Goal: Transaction & Acquisition: Purchase product/service

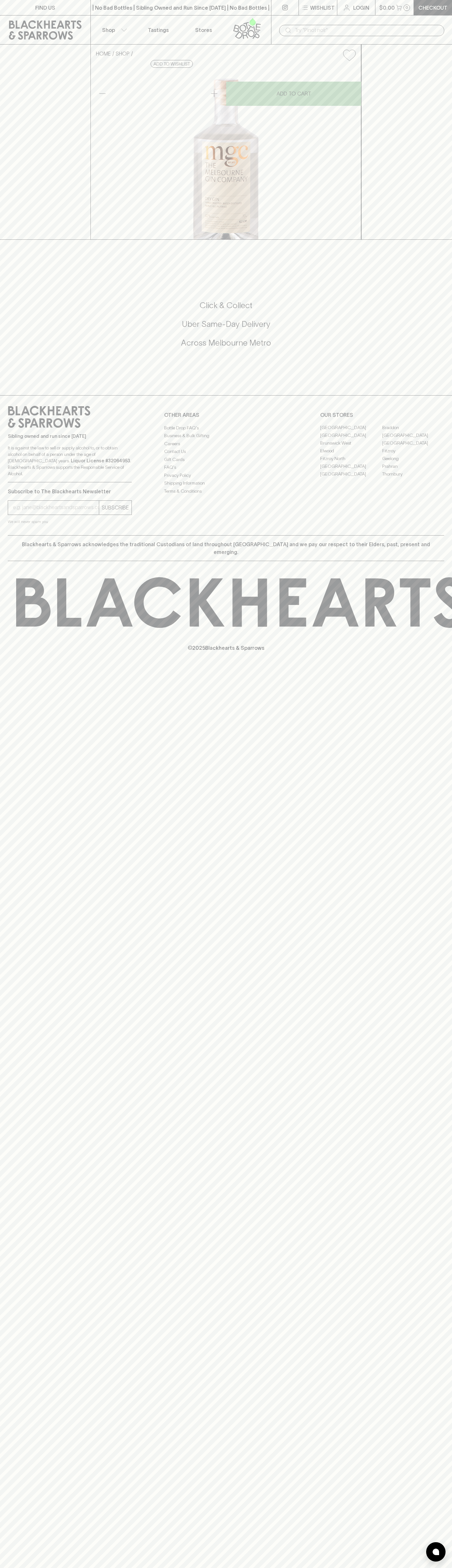
click at [413, 439] on link "[GEOGRAPHIC_DATA]" at bounding box center [413, 435] width 62 height 8
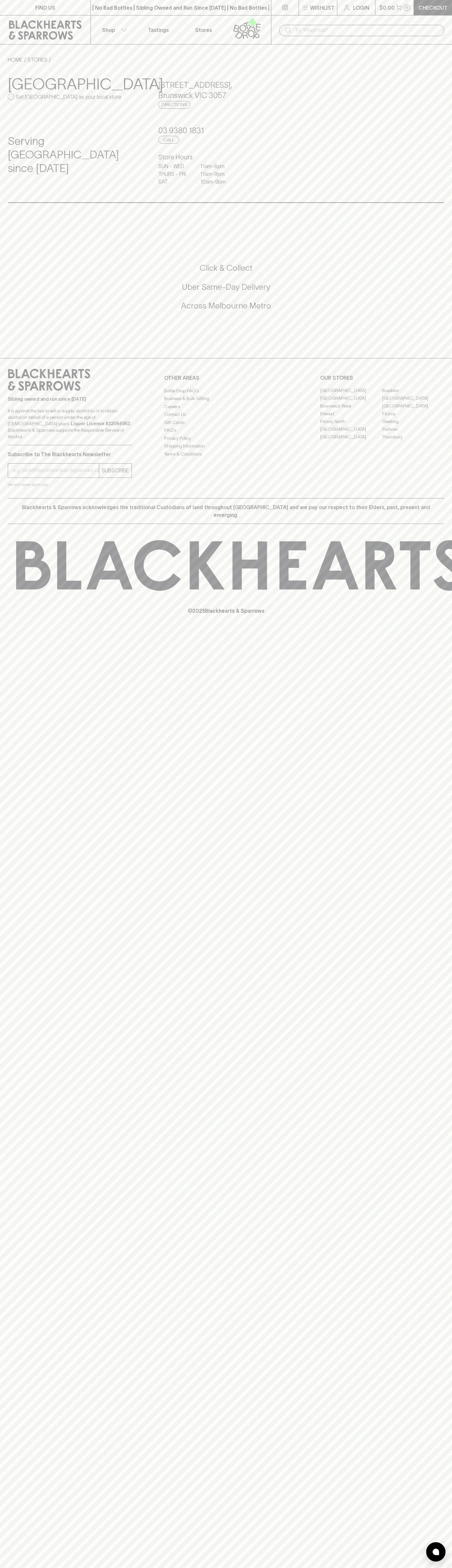
click at [418, 5] on p "Checkout" at bounding box center [433, 7] width 29 height 8
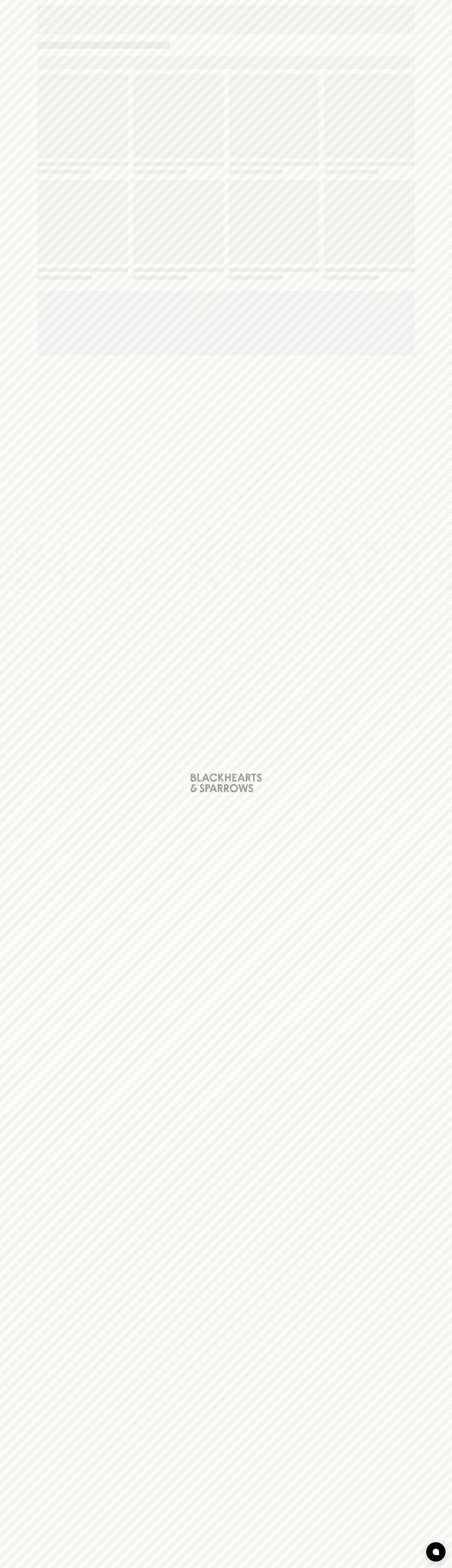
click at [427, 413] on div "Loading" at bounding box center [226, 784] width 452 height 1568
click at [69, 1567] on html "FIND US | No Bad Bottles | Sibling Owned and Run Since [DATE] | No Bad Bottles …" at bounding box center [226, 784] width 452 height 1568
click at [16, 295] on div "Loading" at bounding box center [226, 784] width 452 height 1568
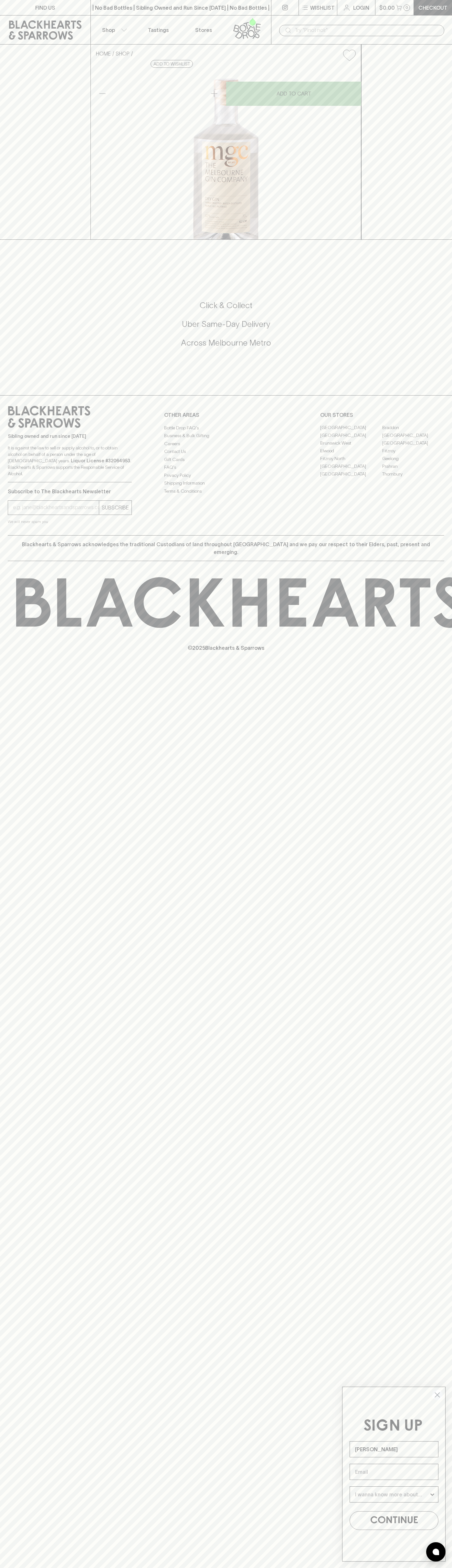
type input "John Smith"
